Goal: Transaction & Acquisition: Purchase product/service

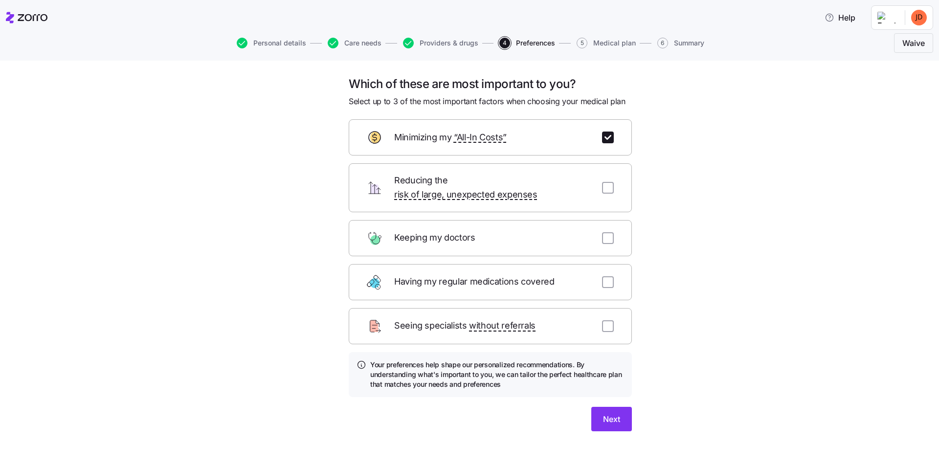
click at [264, 282] on div "Which of these are most important to you? Select up to 3 of the most important …" at bounding box center [476, 265] width 898 height 378
click at [607, 182] on input "checkbox" at bounding box center [608, 188] width 12 height 12
checkbox input "true"
click at [610, 232] on input "checkbox" at bounding box center [608, 238] width 12 height 12
click at [611, 232] on input "checkbox" at bounding box center [608, 238] width 12 height 12
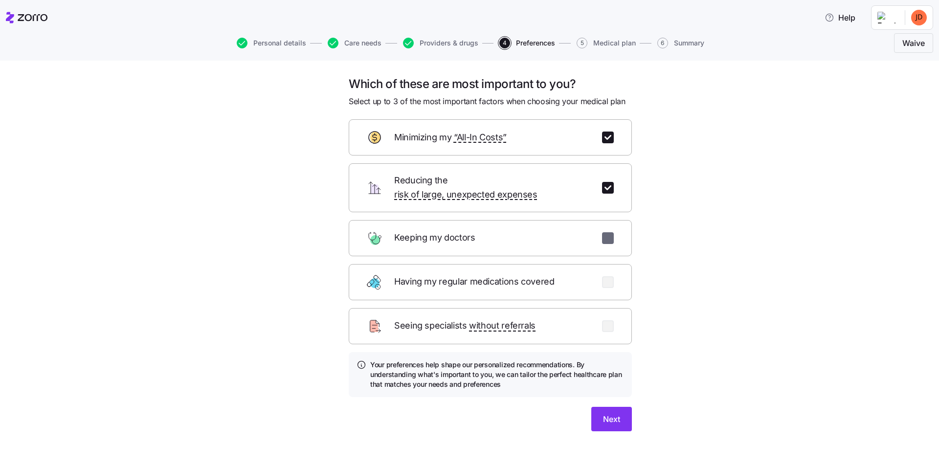
checkbox input "false"
click at [608, 276] on input "checkbox" at bounding box center [608, 282] width 12 height 12
checkbox input "true"
click at [620, 408] on button "Next" at bounding box center [611, 419] width 41 height 24
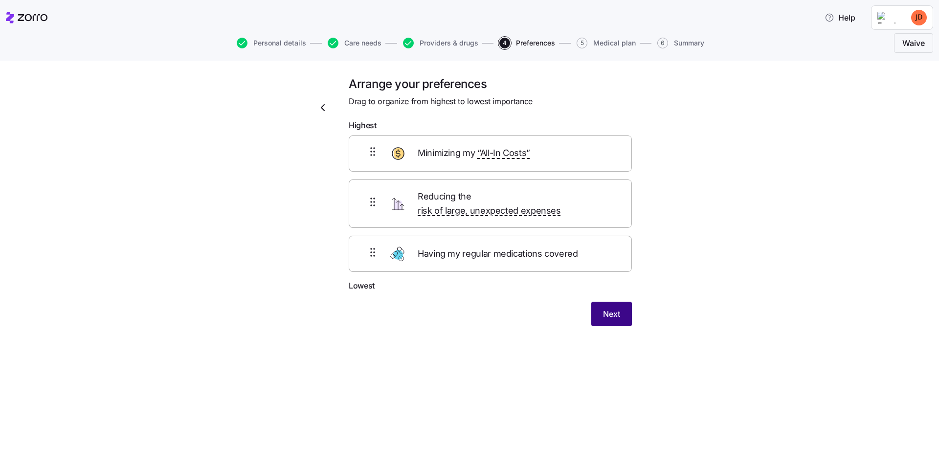
click at [598, 302] on button "Next" at bounding box center [611, 314] width 41 height 24
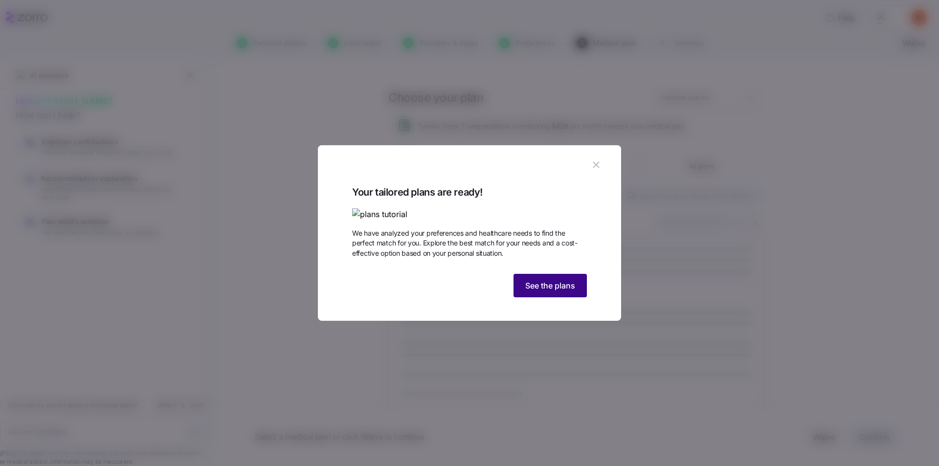
click at [547, 291] on span "See the plans" at bounding box center [550, 286] width 50 height 12
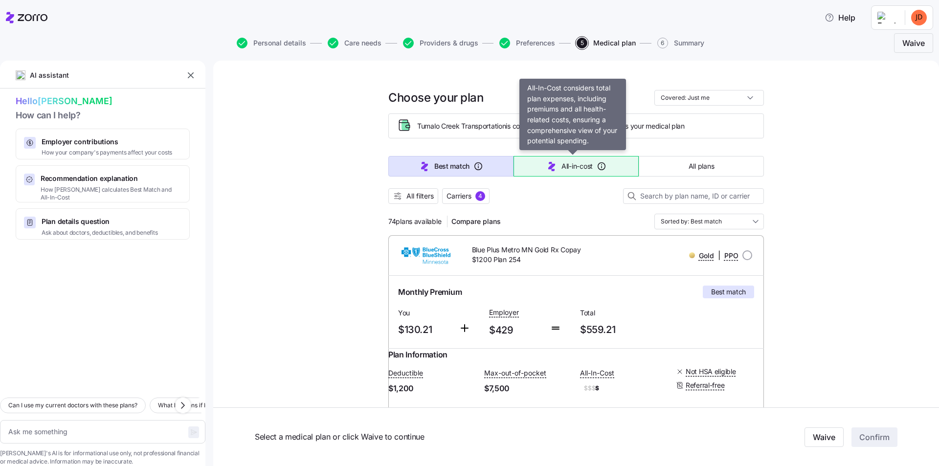
click at [577, 168] on span "All-in-cost" at bounding box center [576, 166] width 31 height 10
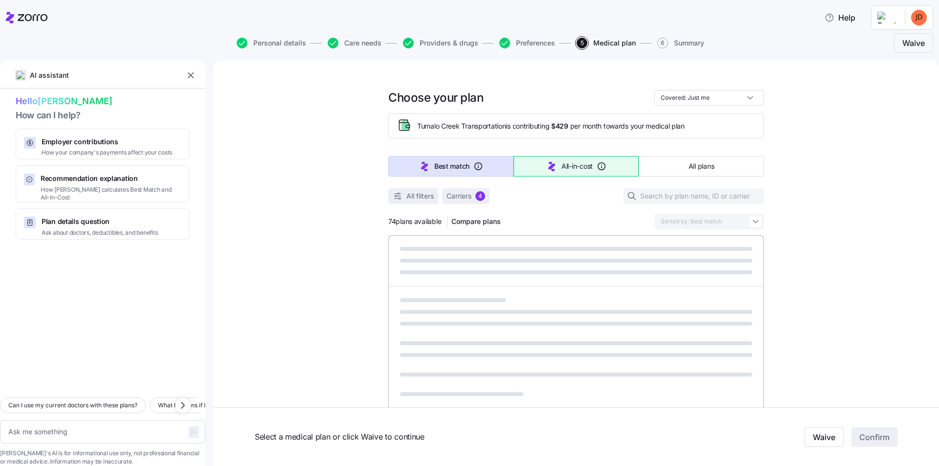
type textarea "x"
type input "Sorted by: All-in-cost"
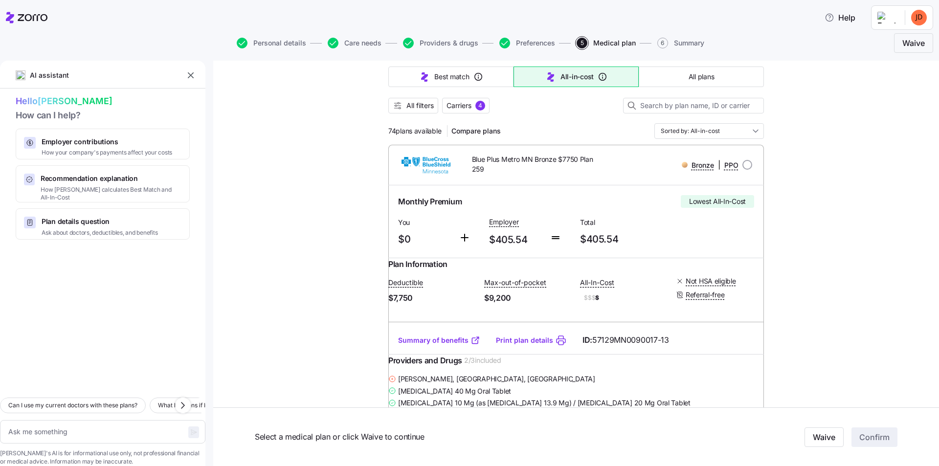
scroll to position [98, 0]
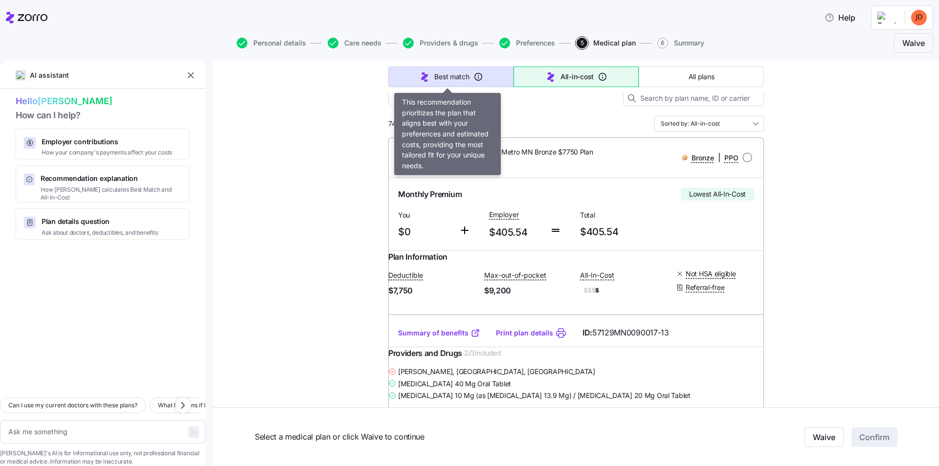
click at [449, 77] on span "Best match" at bounding box center [451, 77] width 35 height 10
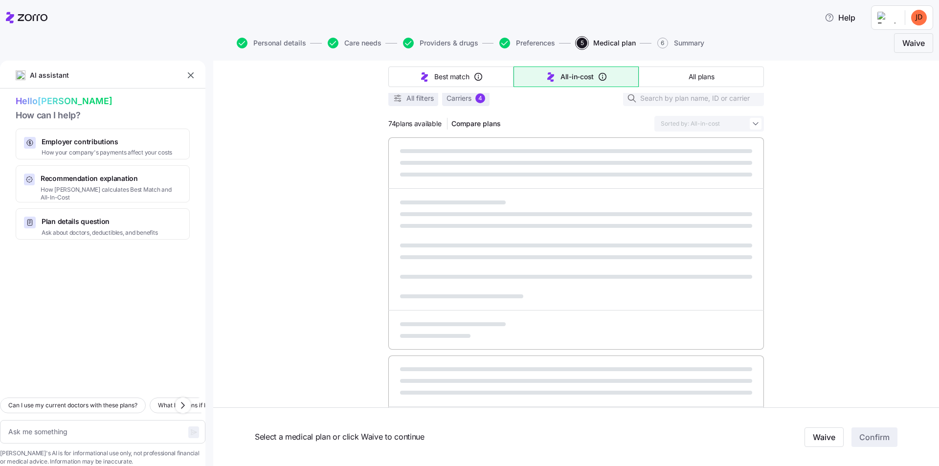
type textarea "x"
type input "Sorted by: Best match"
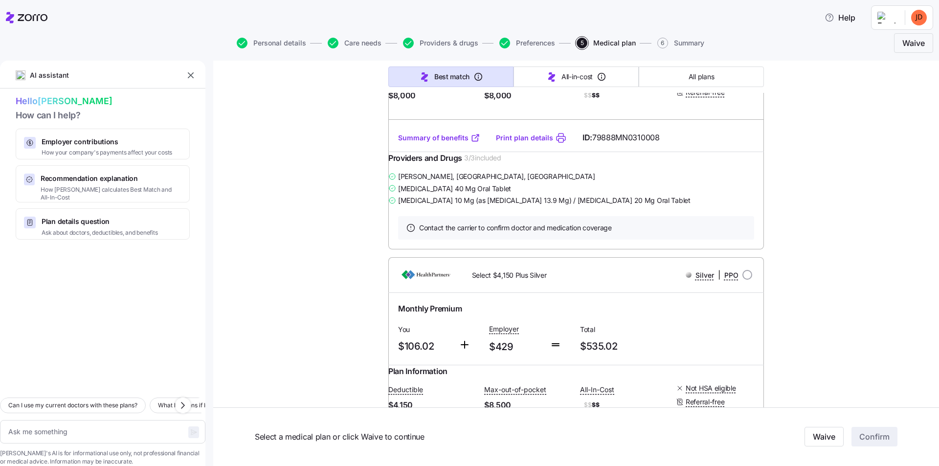
scroll to position [2249, 0]
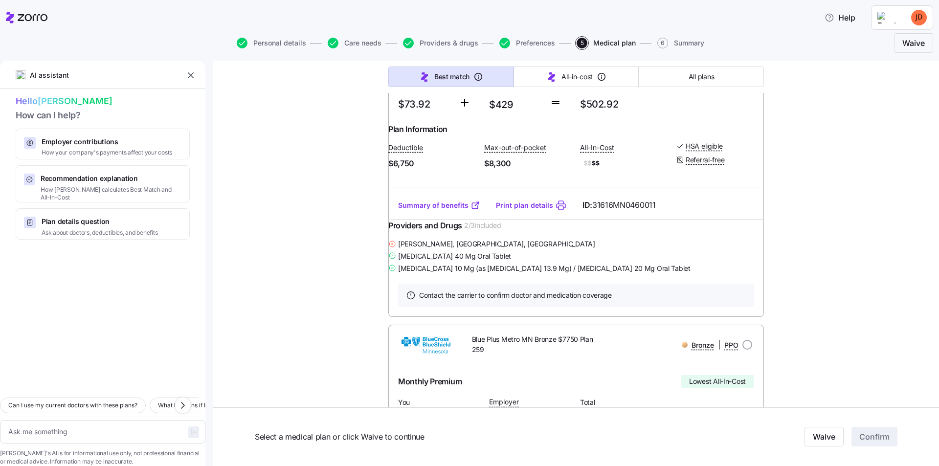
type textarea "x"
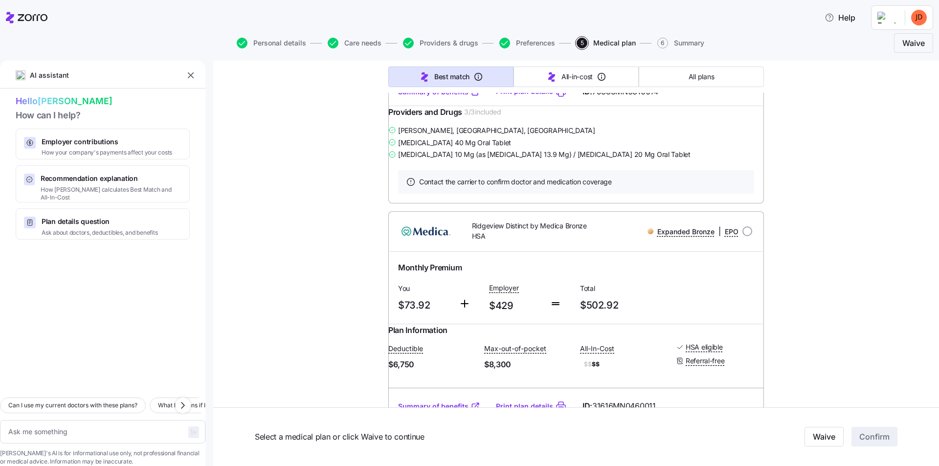
scroll to position [2445, 0]
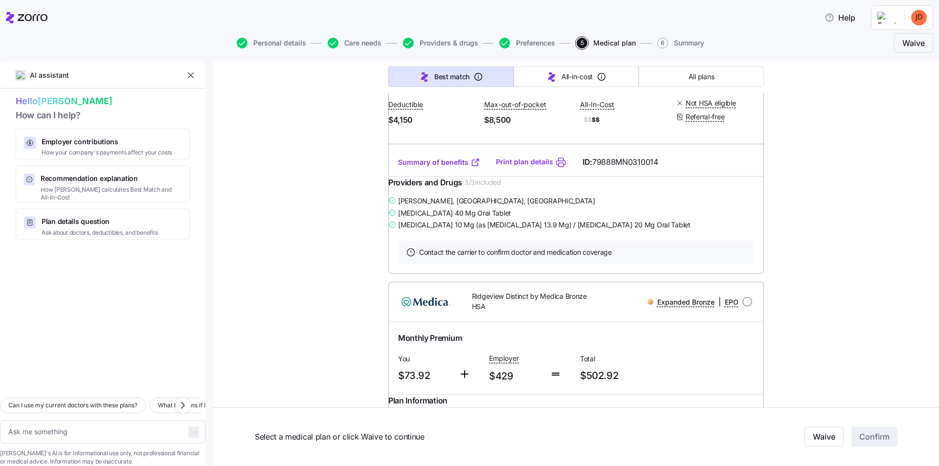
click at [388, 66] on button "Best match" at bounding box center [450, 76] width 125 height 21
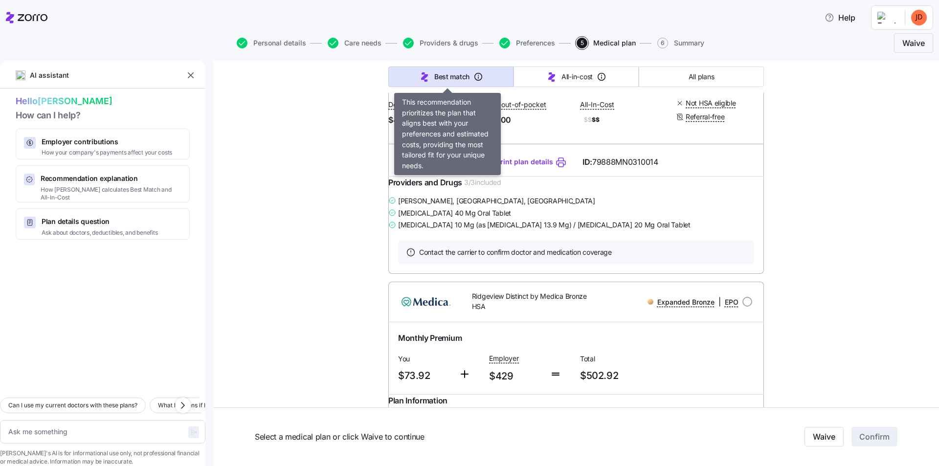
click at [388, 66] on button "Best match" at bounding box center [450, 76] width 125 height 21
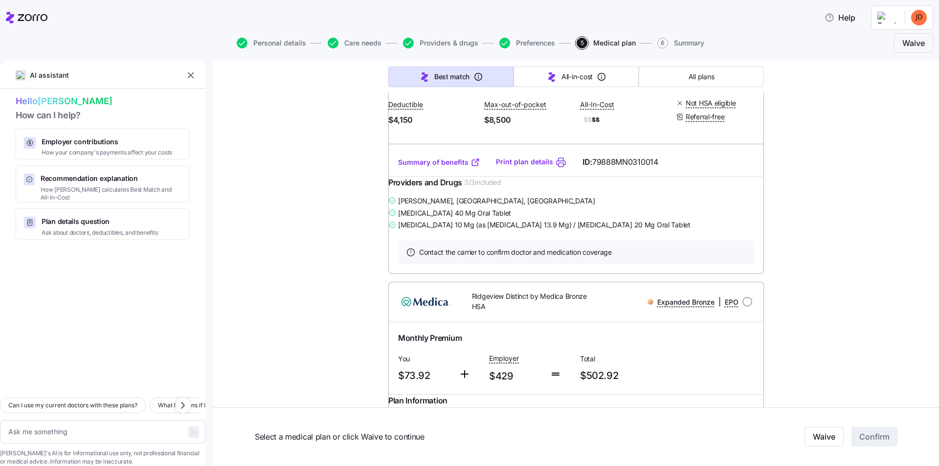
click at [258, 192] on div "Choose your plan Covered: Just me Tumalo Creek Transportation is contributing $…" at bounding box center [576, 95] width 726 height 4958
